Goal: Check status: Check status

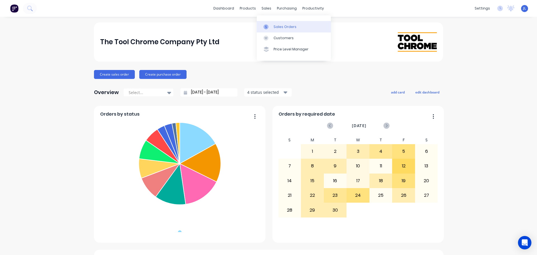
click at [275, 24] on div "Sales Orders" at bounding box center [284, 26] width 23 height 5
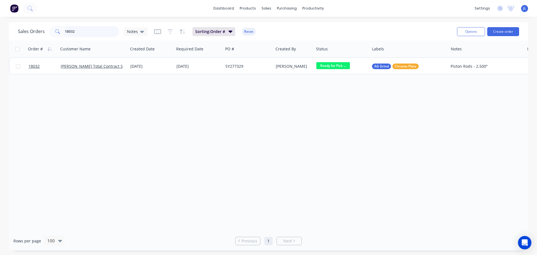
click at [84, 30] on input "18032" at bounding box center [92, 31] width 54 height 11
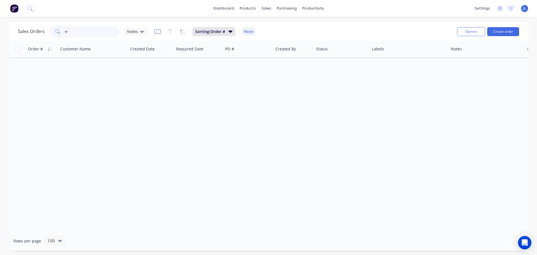
type input "t"
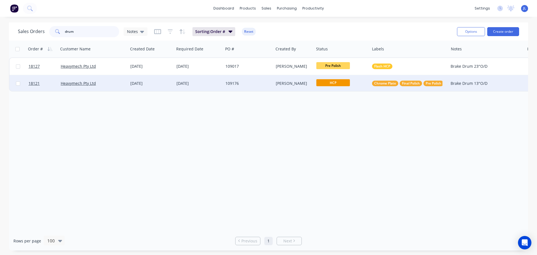
type input "drum"
click at [341, 82] on span "HCP" at bounding box center [333, 82] width 34 height 7
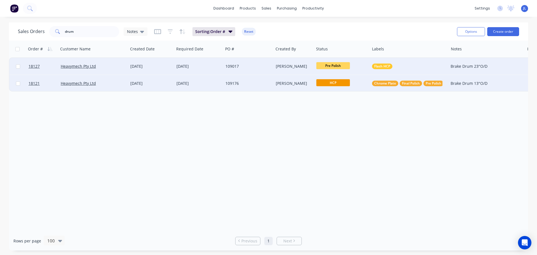
click at [341, 64] on span "Pre Polish" at bounding box center [333, 65] width 34 height 7
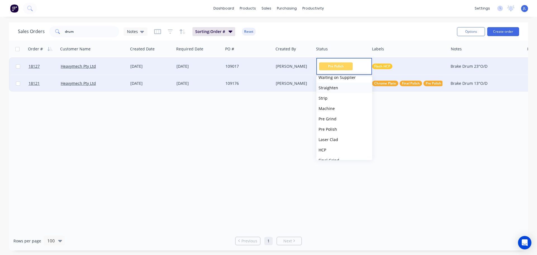
scroll to position [28, 0]
click at [330, 140] on button "HCP" at bounding box center [344, 138] width 56 height 10
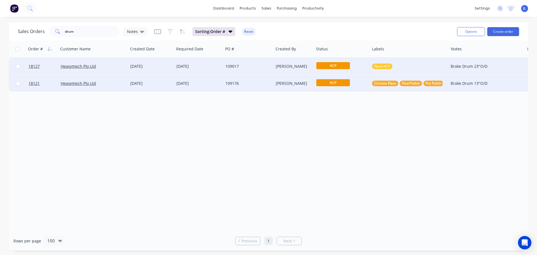
click at [256, 132] on div "Order # Customer Name Created Date Required Date PO # Created By Status Labels …" at bounding box center [268, 136] width 519 height 190
drag, startPoint x: 76, startPoint y: 31, endPoint x: 41, endPoint y: 28, distance: 35.9
click at [40, 30] on div "Sales Orders drum Notes" at bounding box center [82, 31] width 129 height 11
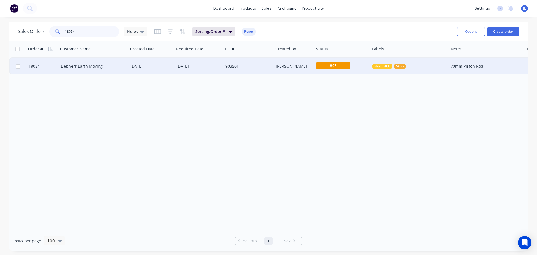
type input "18054"
click at [329, 67] on span "HCP" at bounding box center [333, 65] width 34 height 7
click at [332, 114] on button "Pre Polish" at bounding box center [344, 117] width 56 height 10
click at [16, 7] on img at bounding box center [14, 8] width 8 height 8
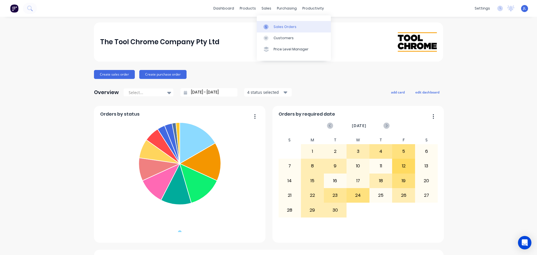
click at [270, 24] on div at bounding box center [267, 26] width 8 height 5
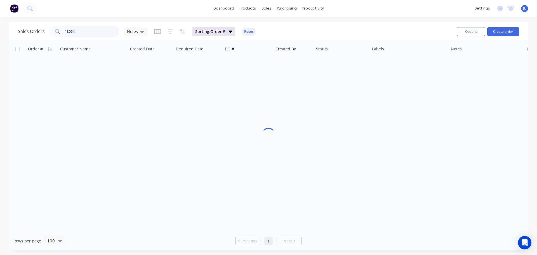
click at [79, 30] on input "18054" at bounding box center [92, 31] width 54 height 11
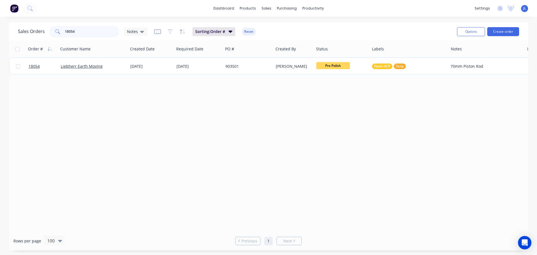
click at [79, 30] on input "18054" at bounding box center [92, 31] width 54 height 11
type input "ezy"
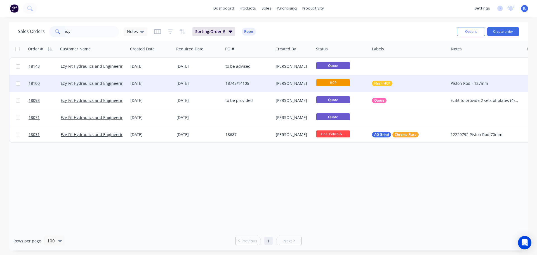
click at [240, 88] on div "18745/14105" at bounding box center [248, 83] width 50 height 17
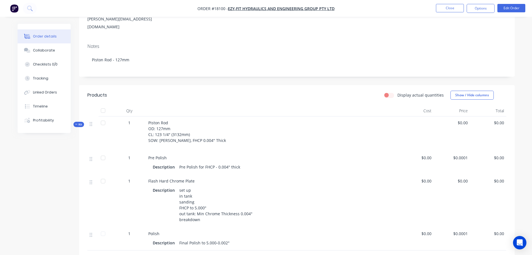
scroll to position [84, 0]
